Goal: Task Accomplishment & Management: Use online tool/utility

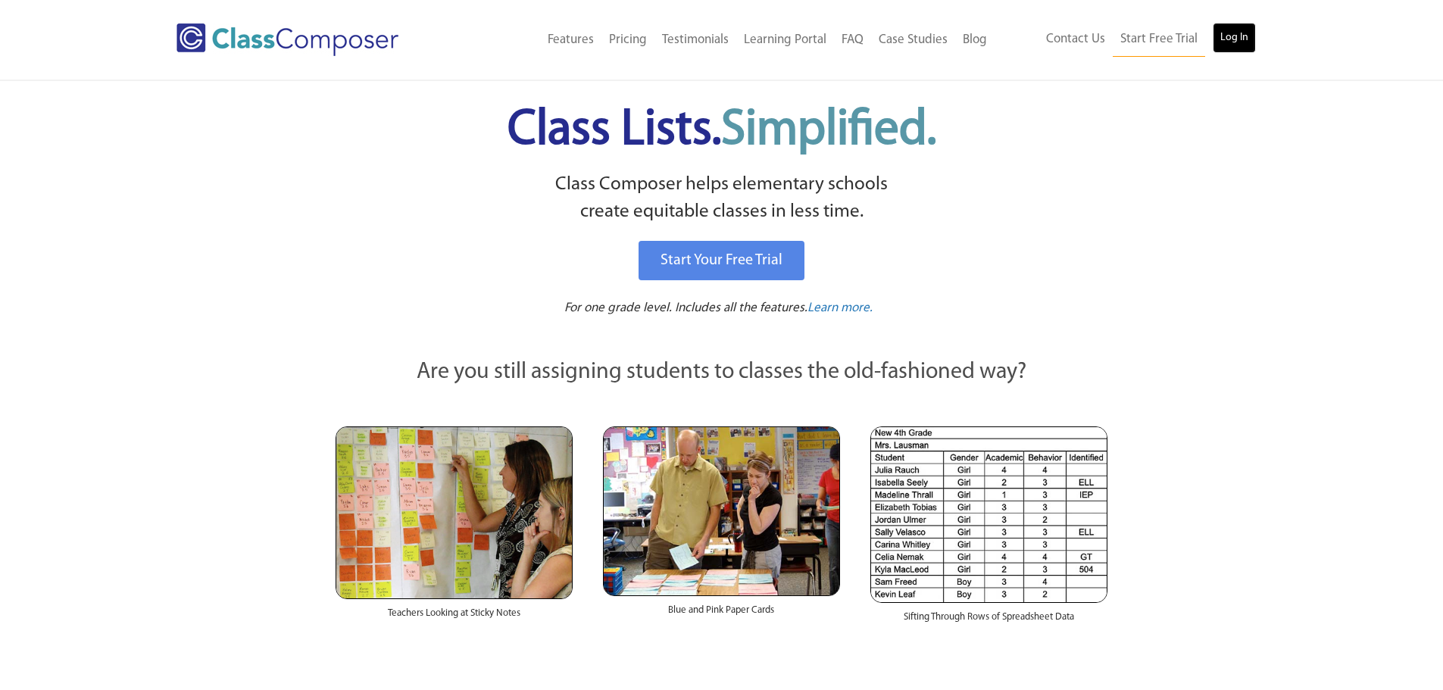
click at [1247, 32] on link "Log In" at bounding box center [1234, 38] width 43 height 30
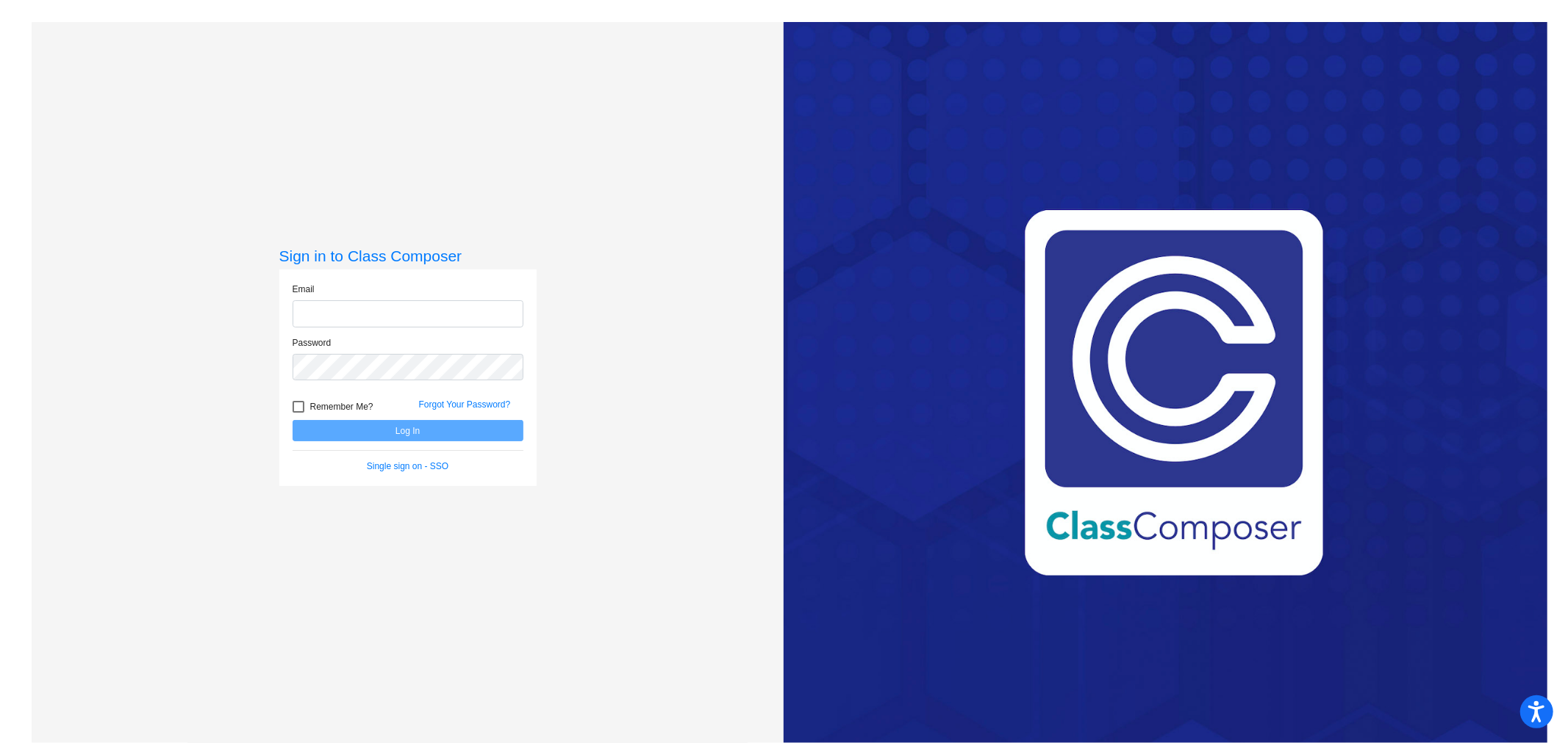
type input "jmattos@ceres.k12.ca.us"
click at [505, 431] on button "Log In" at bounding box center [408, 431] width 231 height 21
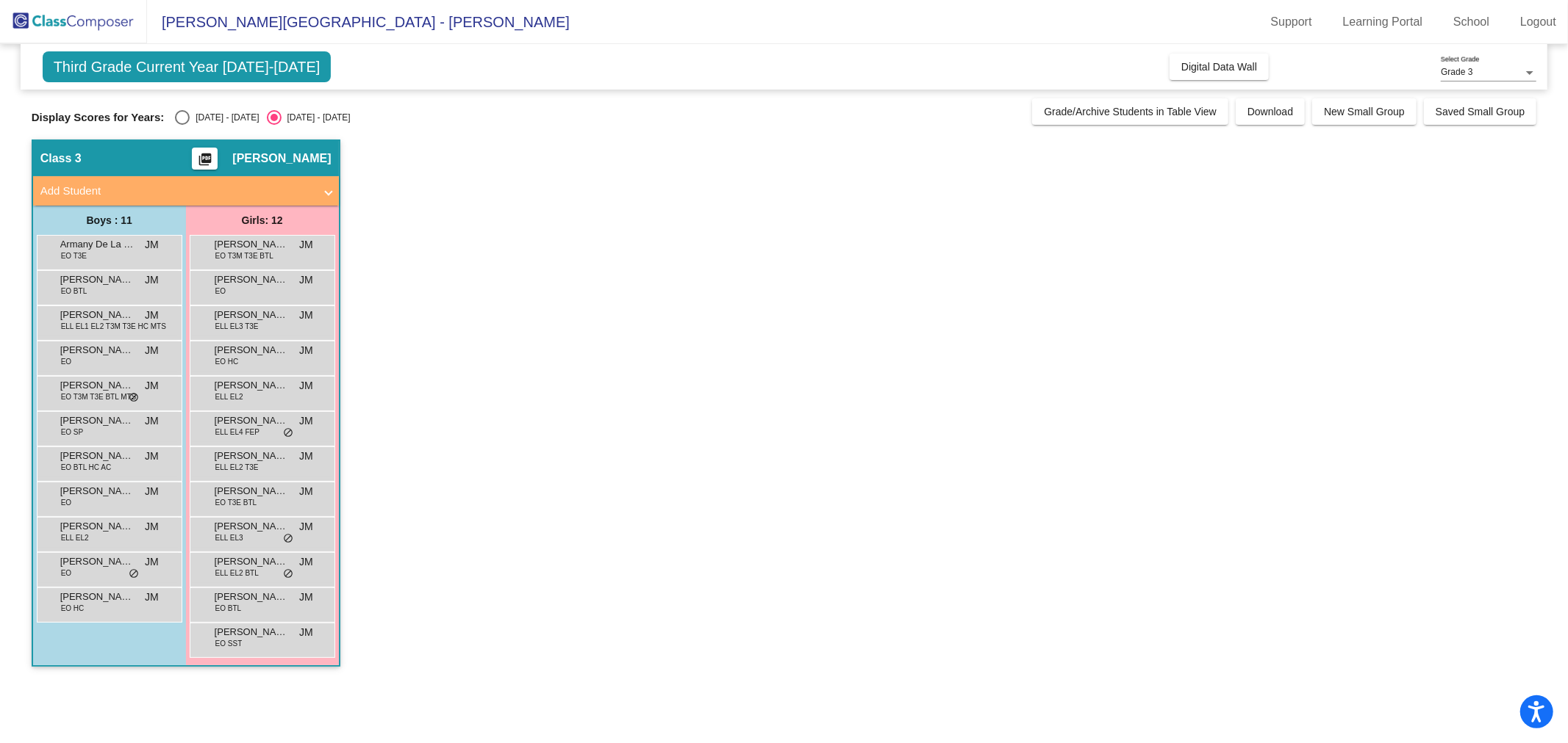
click at [180, 119] on div "Select an option" at bounding box center [181, 117] width 15 height 15
click at [181, 125] on input "2024 - 2025" at bounding box center [181, 125] width 1 height 1
radio input "true"
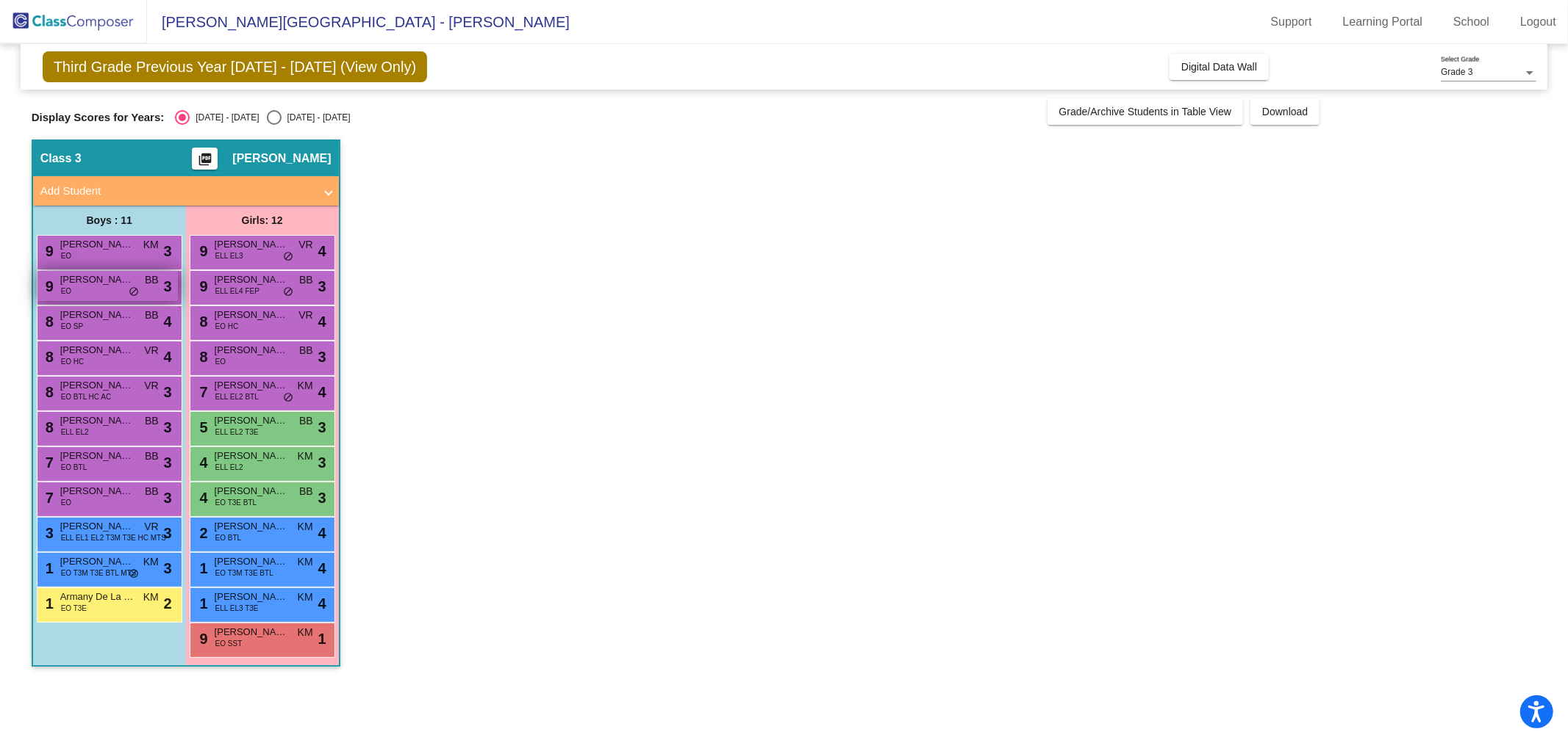
click at [102, 273] on span "Rafael Torres" at bounding box center [97, 279] width 74 height 15
